Goal: Task Accomplishment & Management: Use online tool/utility

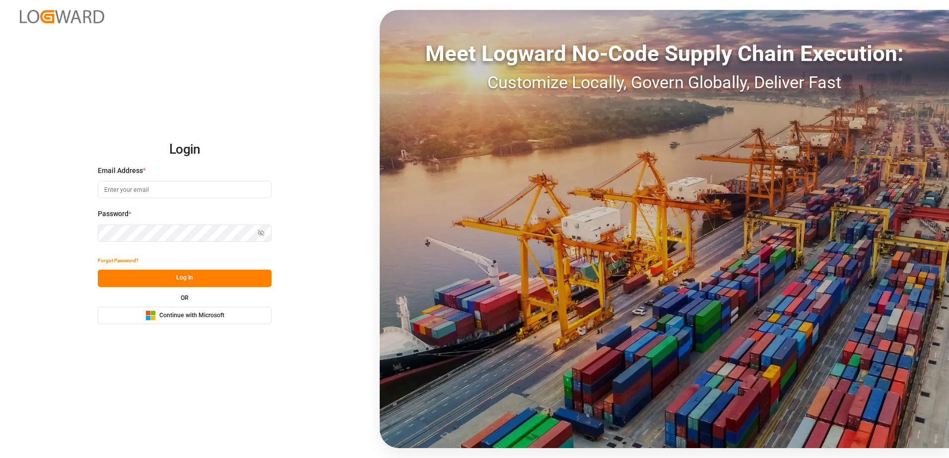
click at [157, 319] on div "Microsoft Logo Continue with Microsoft" at bounding box center [184, 316] width 79 height 10
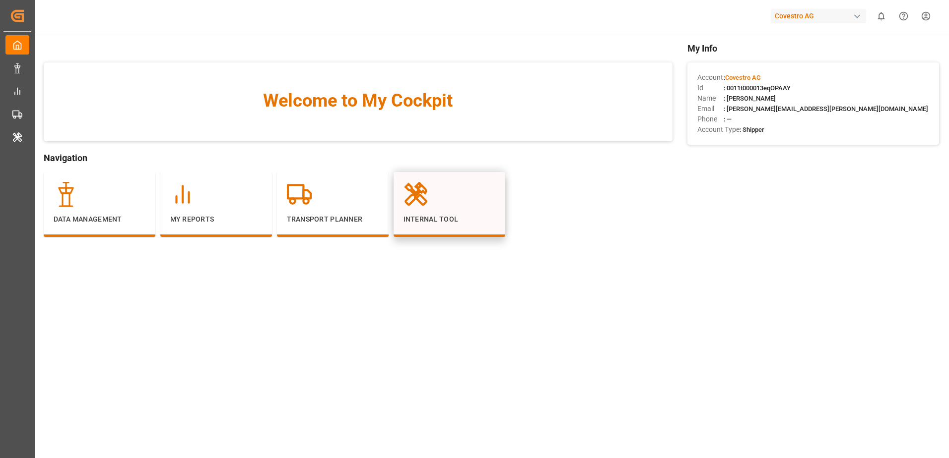
click at [438, 213] on div "Internal Tool" at bounding box center [449, 203] width 92 height 43
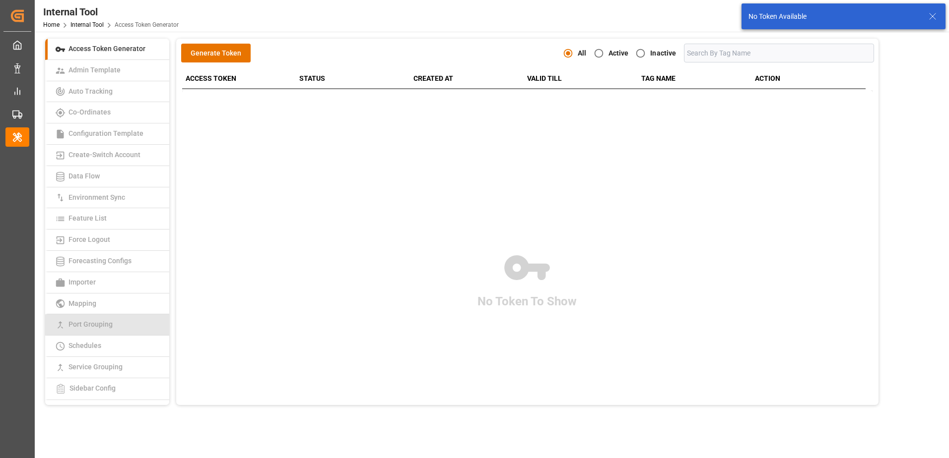
click at [106, 321] on span "Port Grouping" at bounding box center [90, 325] width 50 height 8
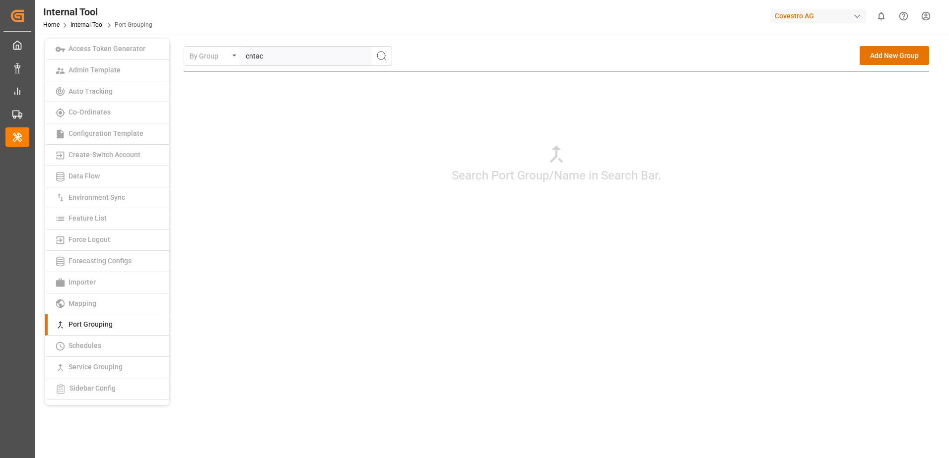
type input "cntac"
click at [379, 57] on icon "search button" at bounding box center [382, 56] width 12 height 12
click at [881, 79] on div "Edit" at bounding box center [886, 82] width 13 height 12
type input "cntac"
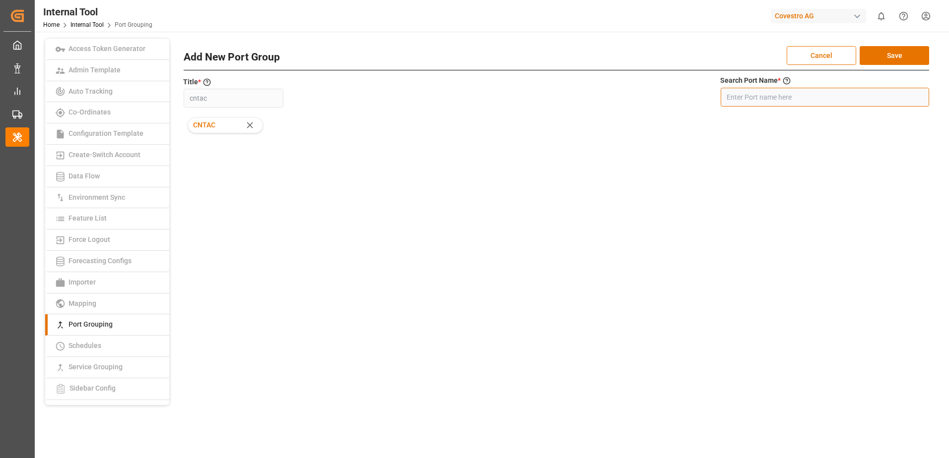
click at [786, 95] on input at bounding box center [824, 97] width 208 height 19
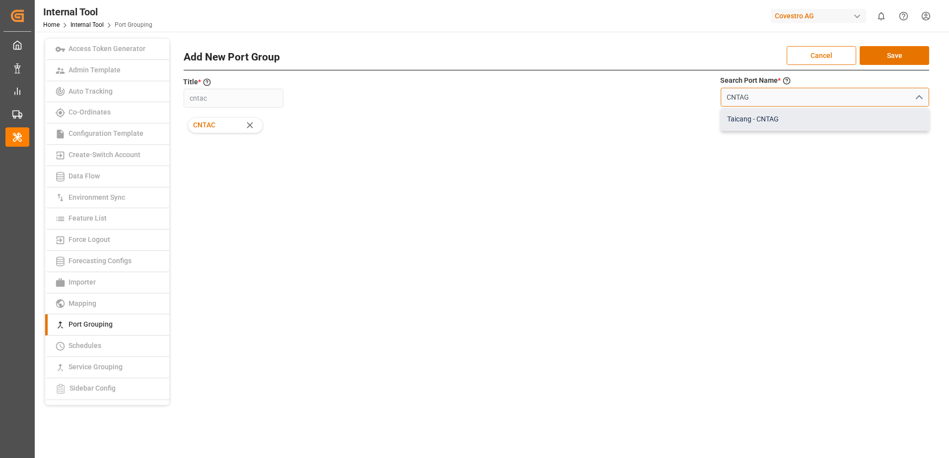
click at [813, 118] on div "Taicang - CNTAG" at bounding box center [824, 119] width 207 height 22
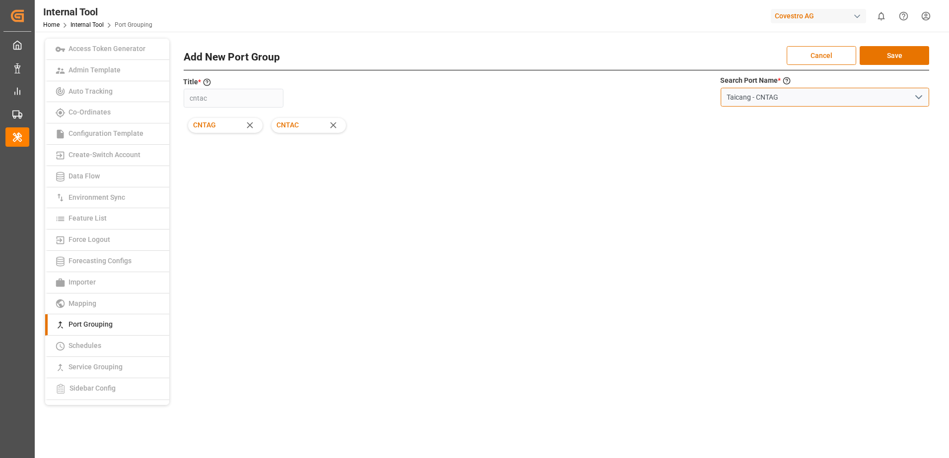
type input "Taicang - CNTAG"
click at [885, 53] on button "Save" at bounding box center [893, 55] width 69 height 19
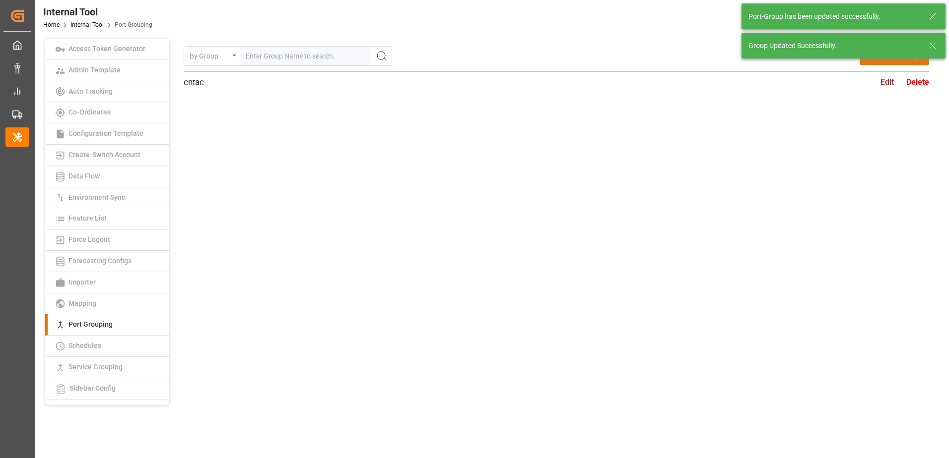
click at [888, 79] on div "Edit" at bounding box center [886, 82] width 13 height 12
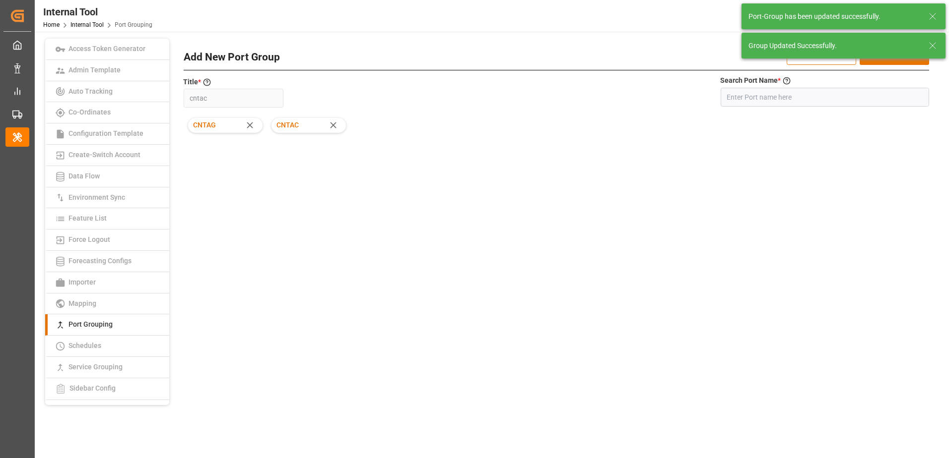
click at [758, 229] on div "By Group Add New Group cntac Edit Delete Add New Port Group Cancel Save Title *…" at bounding box center [556, 160] width 745 height 229
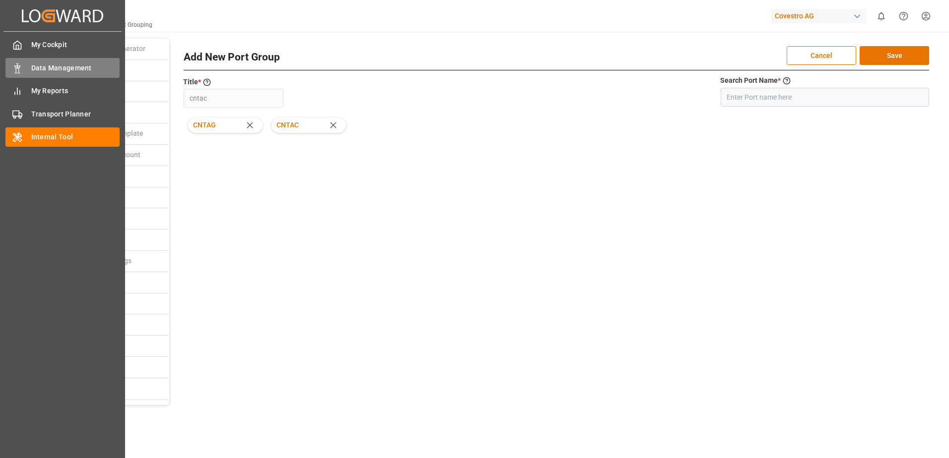
click at [50, 68] on span "Data Management" at bounding box center [75, 68] width 89 height 10
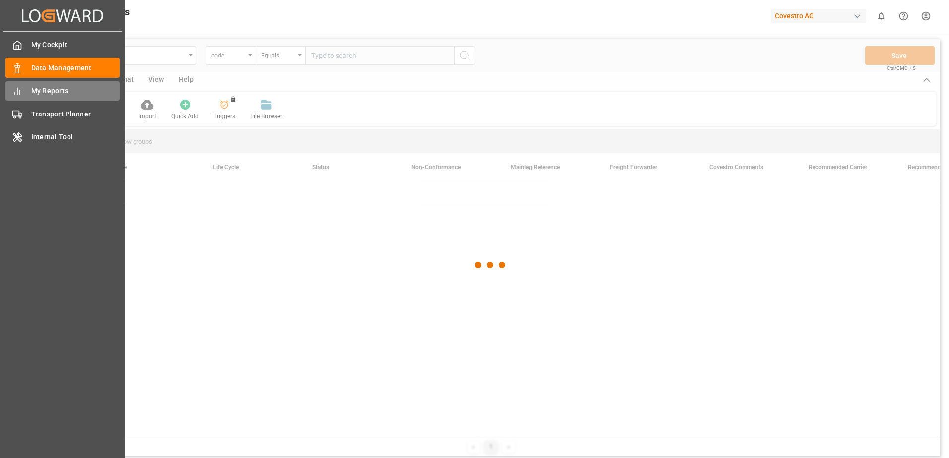
click at [26, 89] on div "My Reports My Reports" at bounding box center [62, 90] width 114 height 19
